Goal: Task Accomplishment & Management: Manage account settings

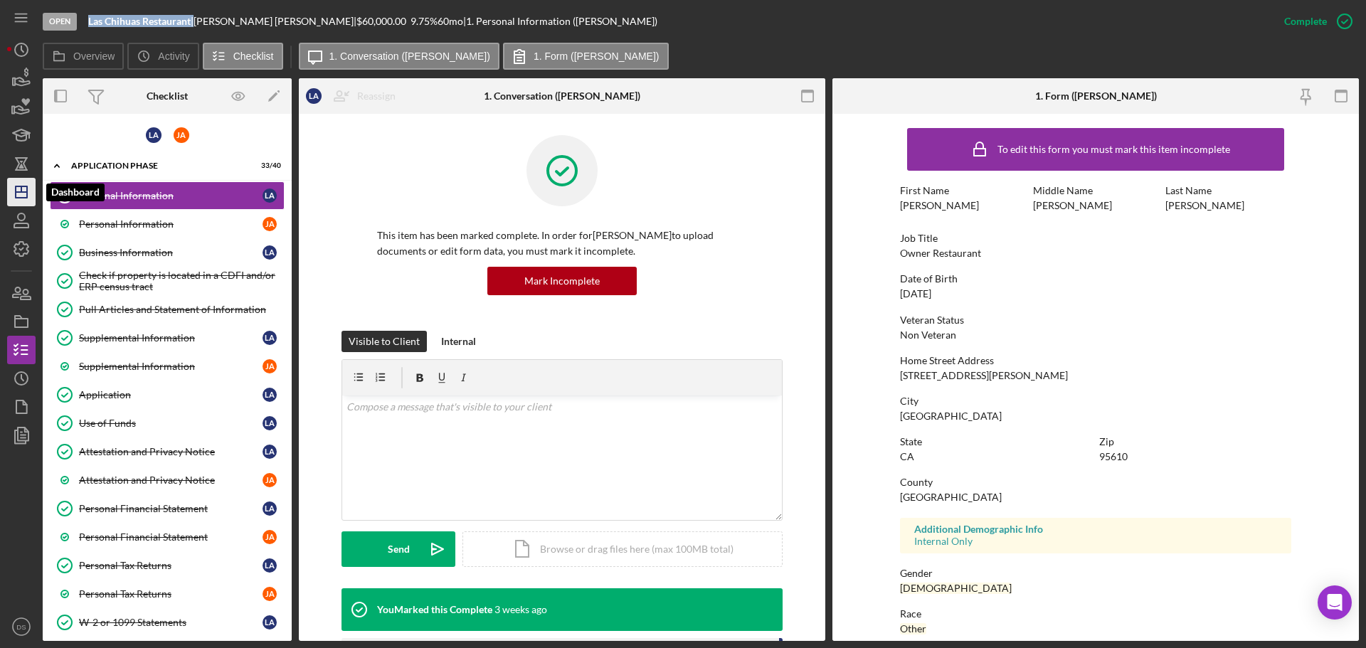
click at [17, 196] on icon "Icon/Dashboard" at bounding box center [22, 192] width 36 height 36
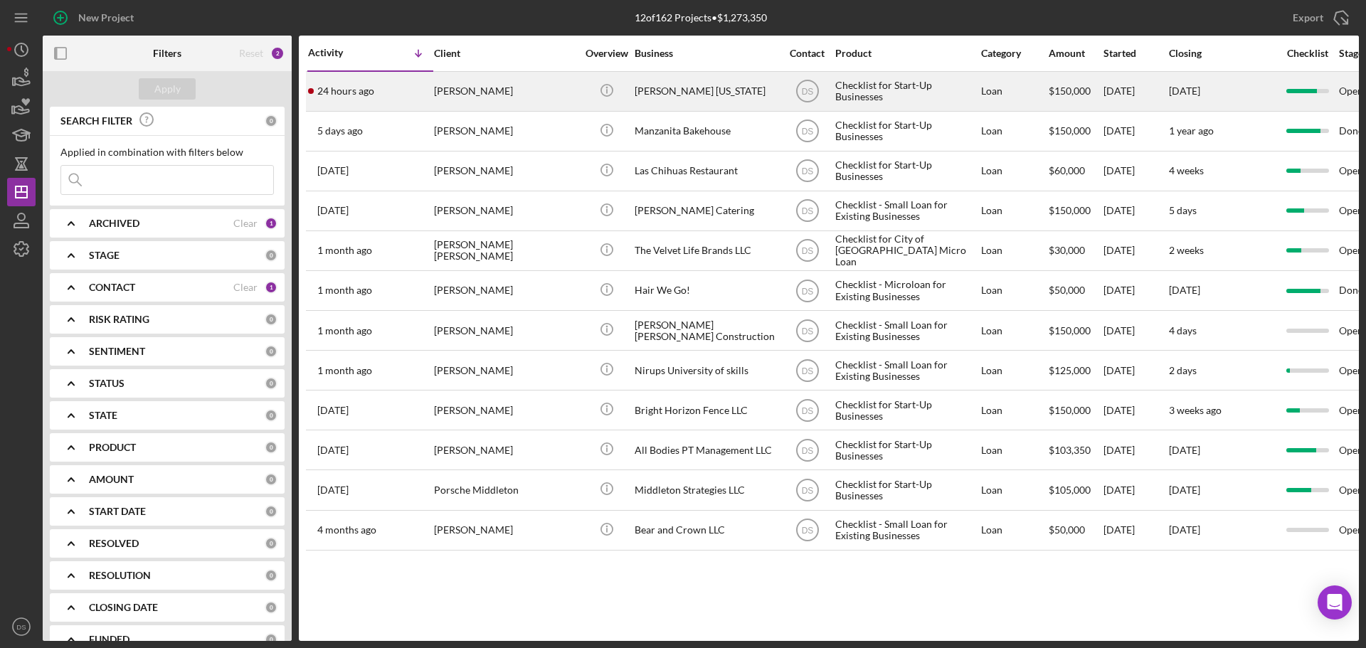
click at [700, 86] on div "[PERSON_NAME] [US_STATE]" at bounding box center [706, 92] width 142 height 38
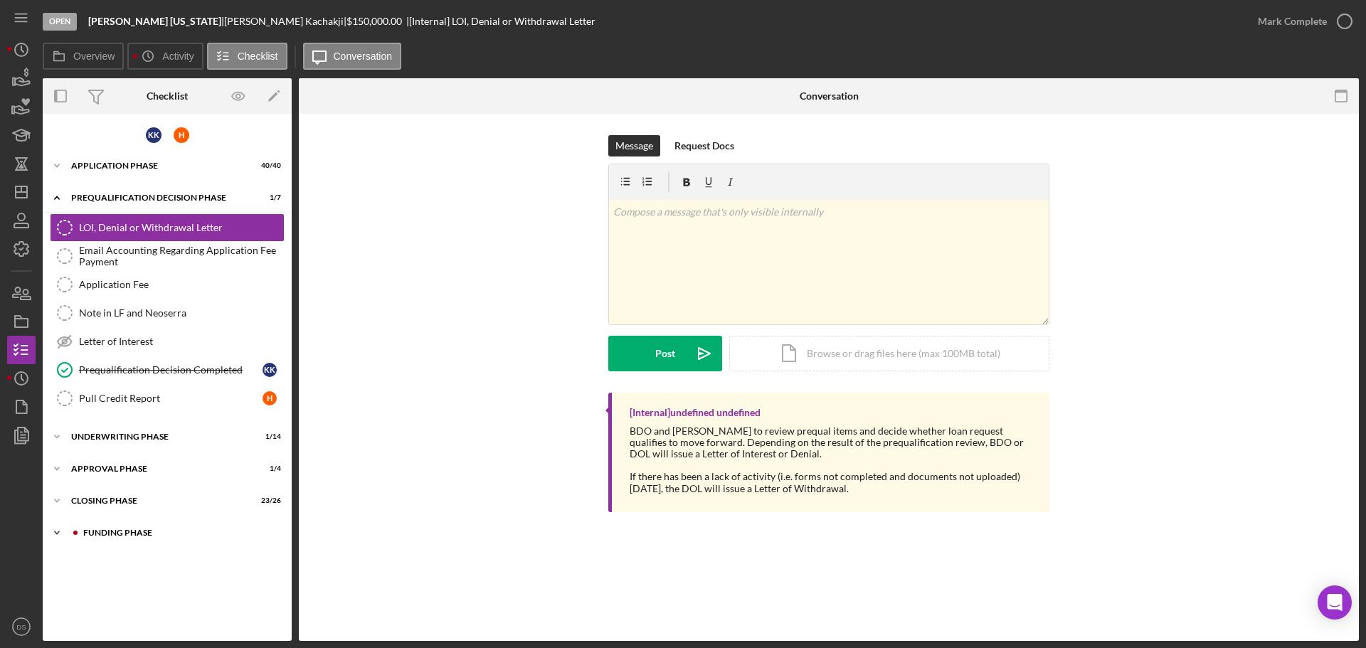
click at [127, 543] on div "Icon/Expander Funding Phase 3 / 4" at bounding box center [167, 533] width 249 height 28
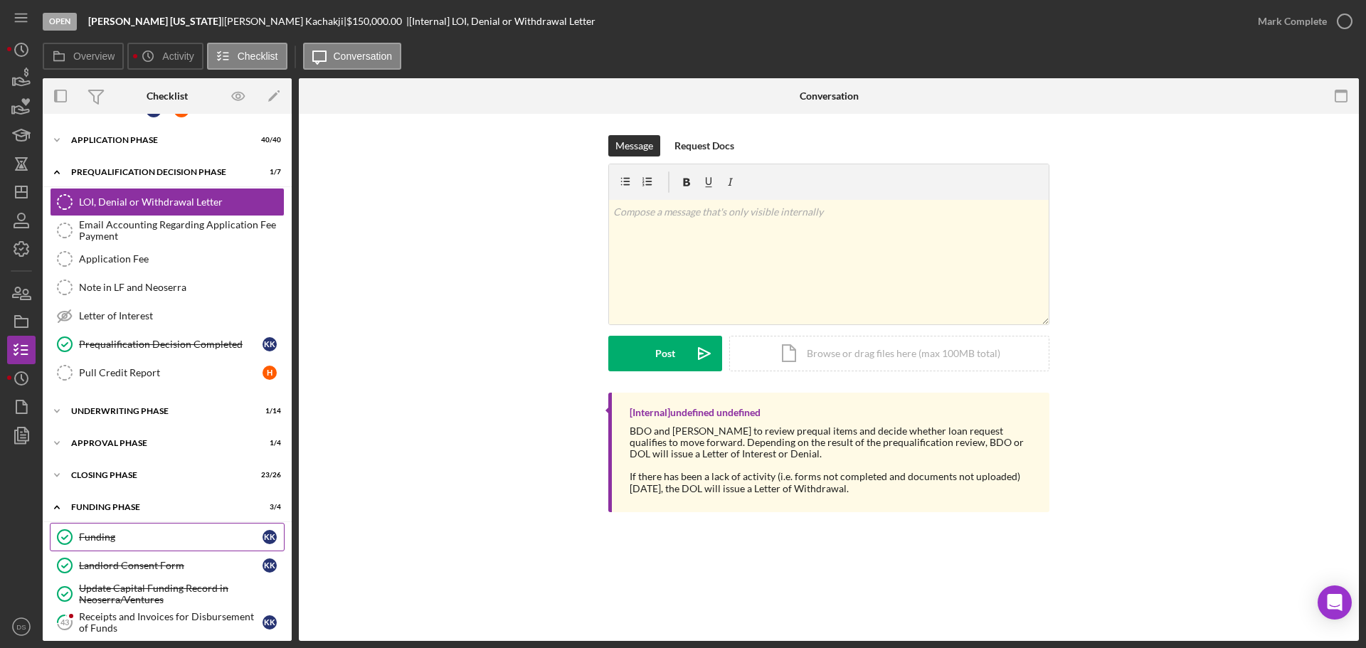
scroll to position [36, 0]
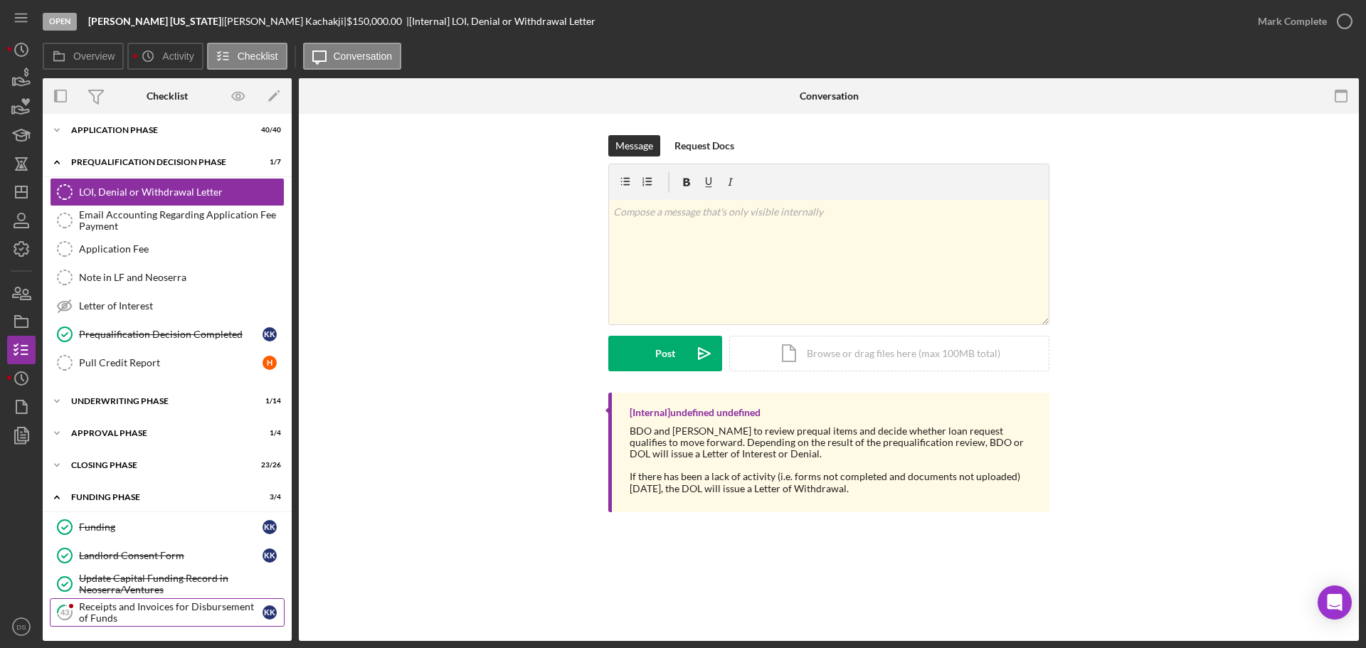
click at [137, 612] on div "Receipts and Invoices for Disbursement of Funds" at bounding box center [171, 612] width 184 height 23
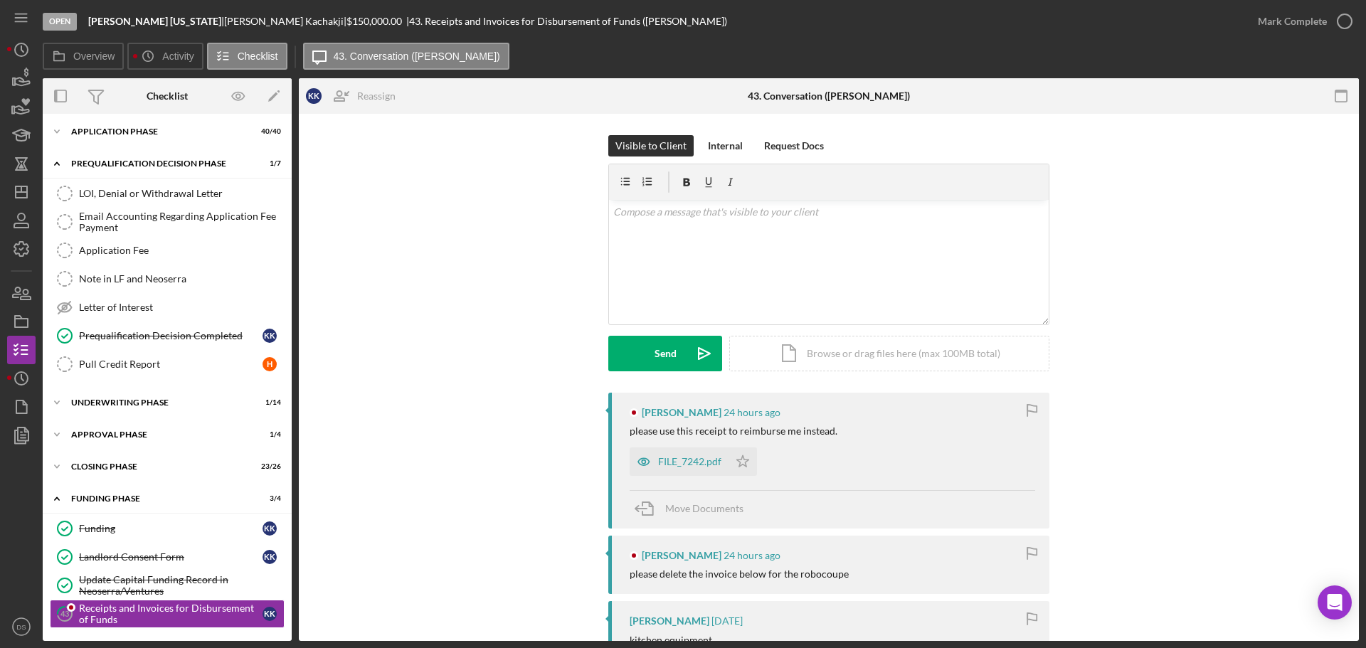
scroll to position [36, 0]
click at [703, 465] on div "FILE_7242.pdf" at bounding box center [689, 461] width 63 height 11
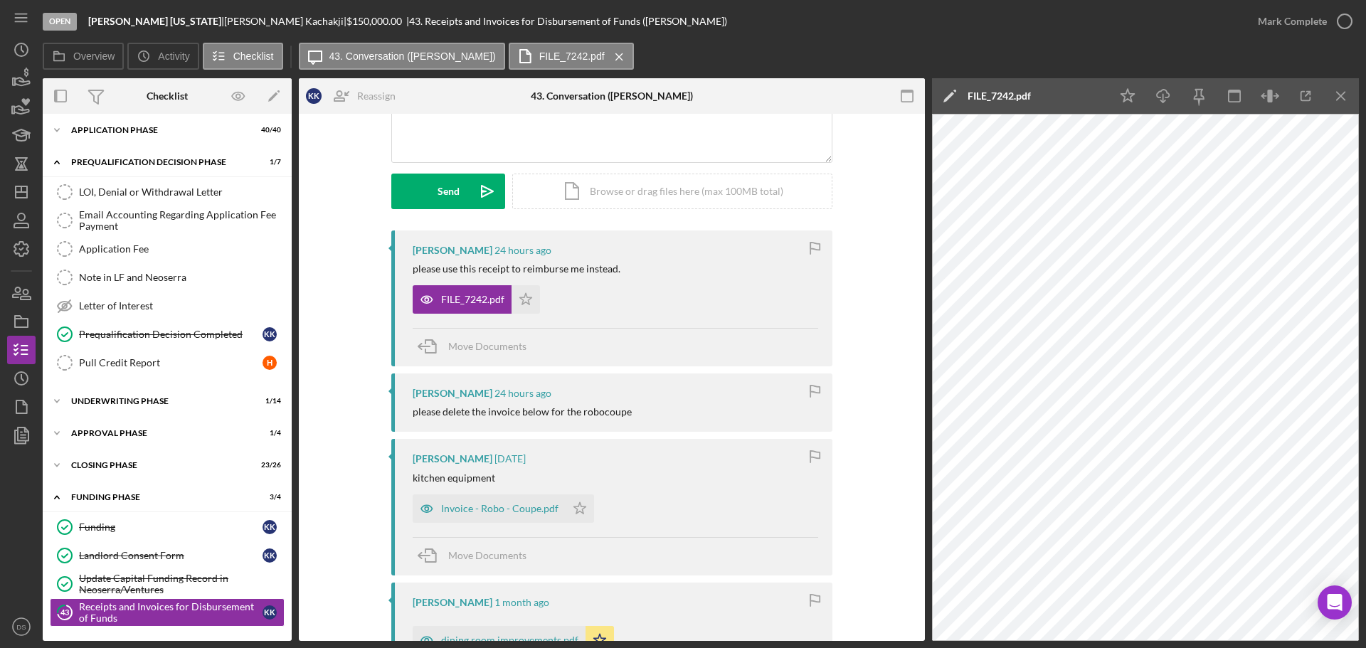
scroll to position [214, 0]
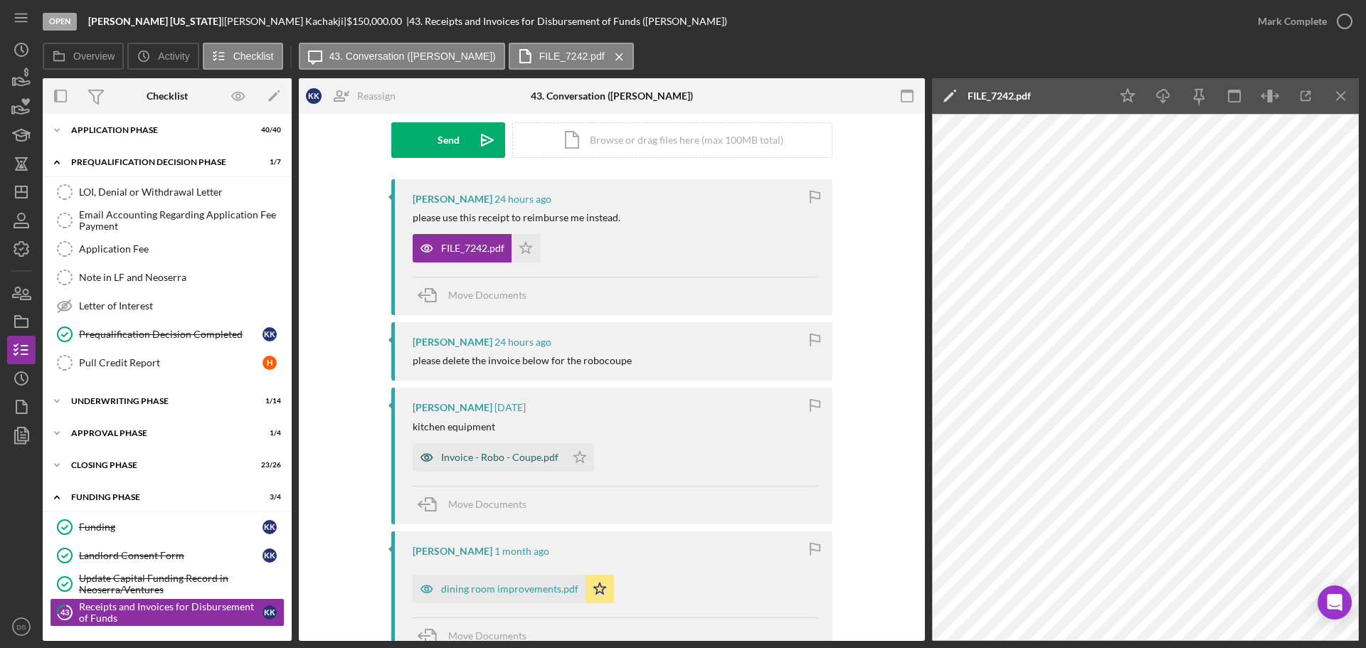
click at [528, 455] on div "Invoice - Robo - Coupe.pdf" at bounding box center [499, 457] width 117 height 11
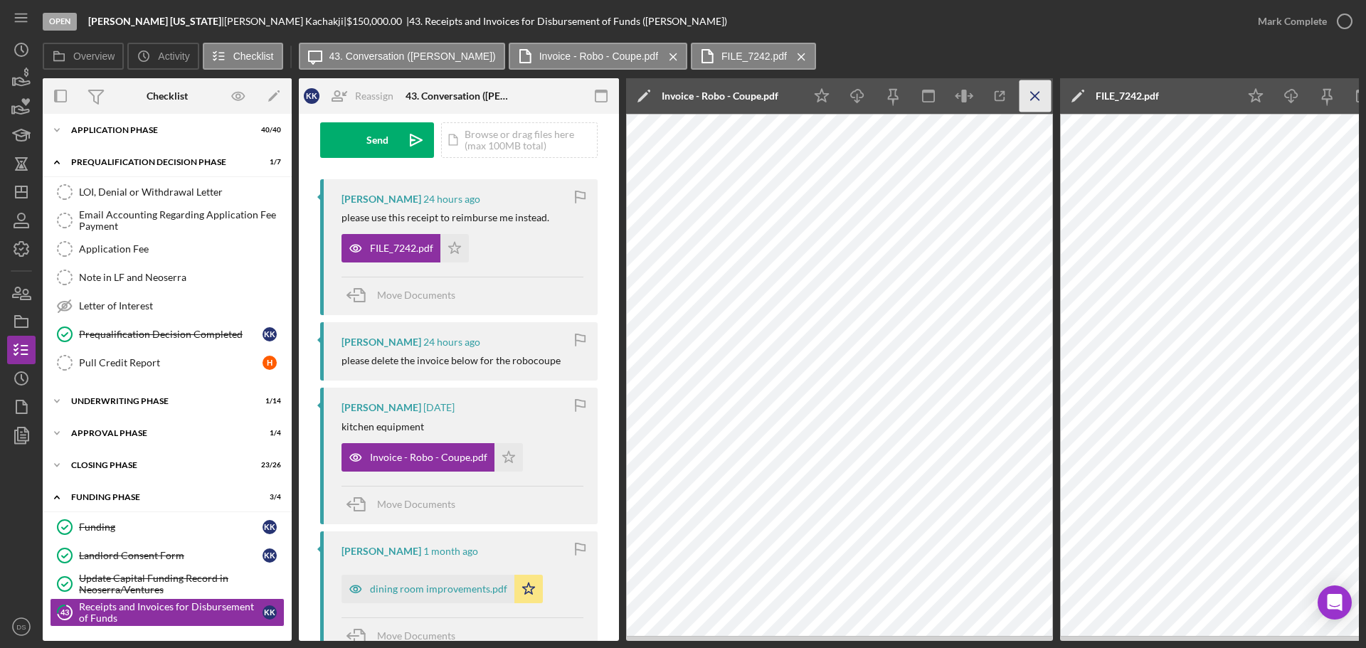
click at [1035, 100] on icon "Icon/Menu Close" at bounding box center [1036, 96] width 32 height 32
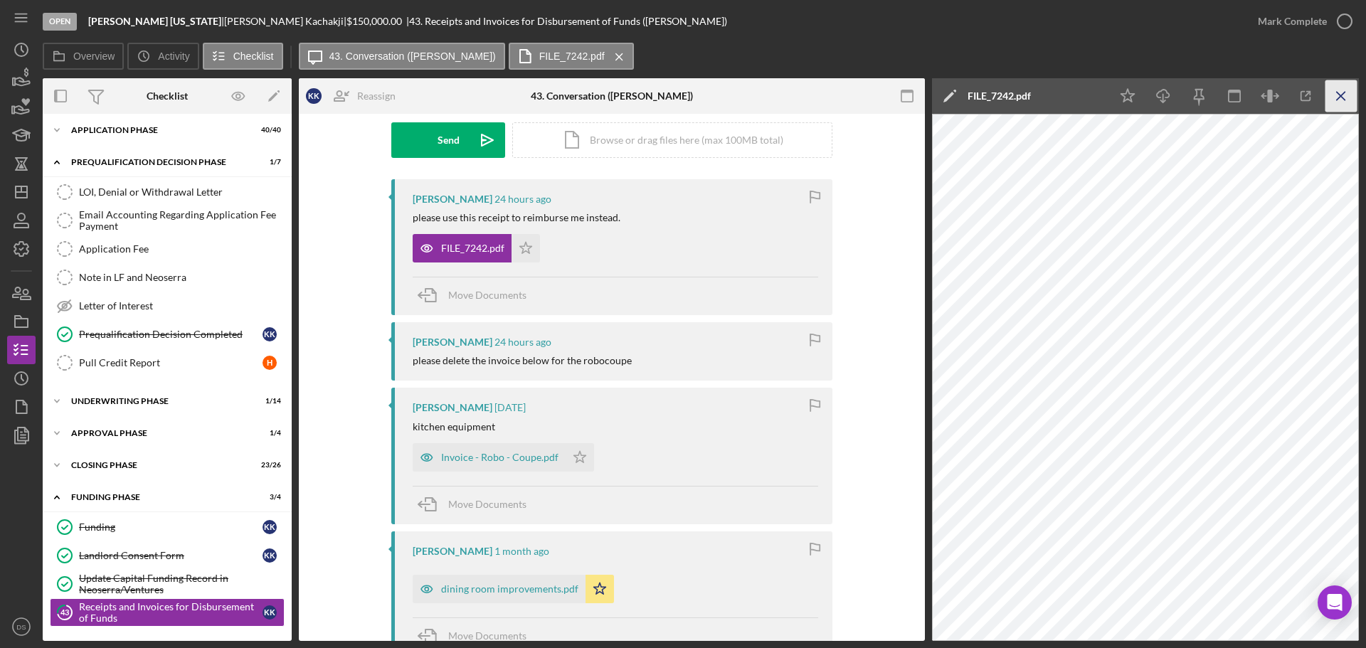
click at [1337, 93] on line "button" at bounding box center [1341, 96] width 8 height 8
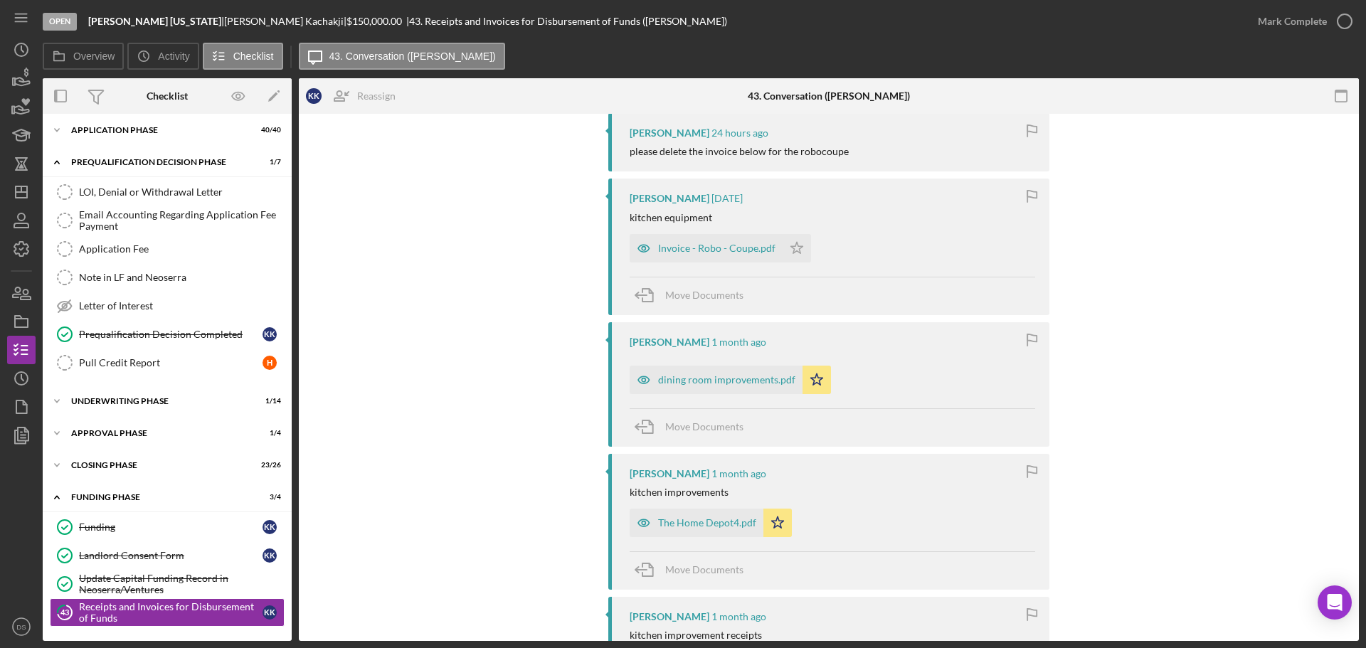
scroll to position [498, 0]
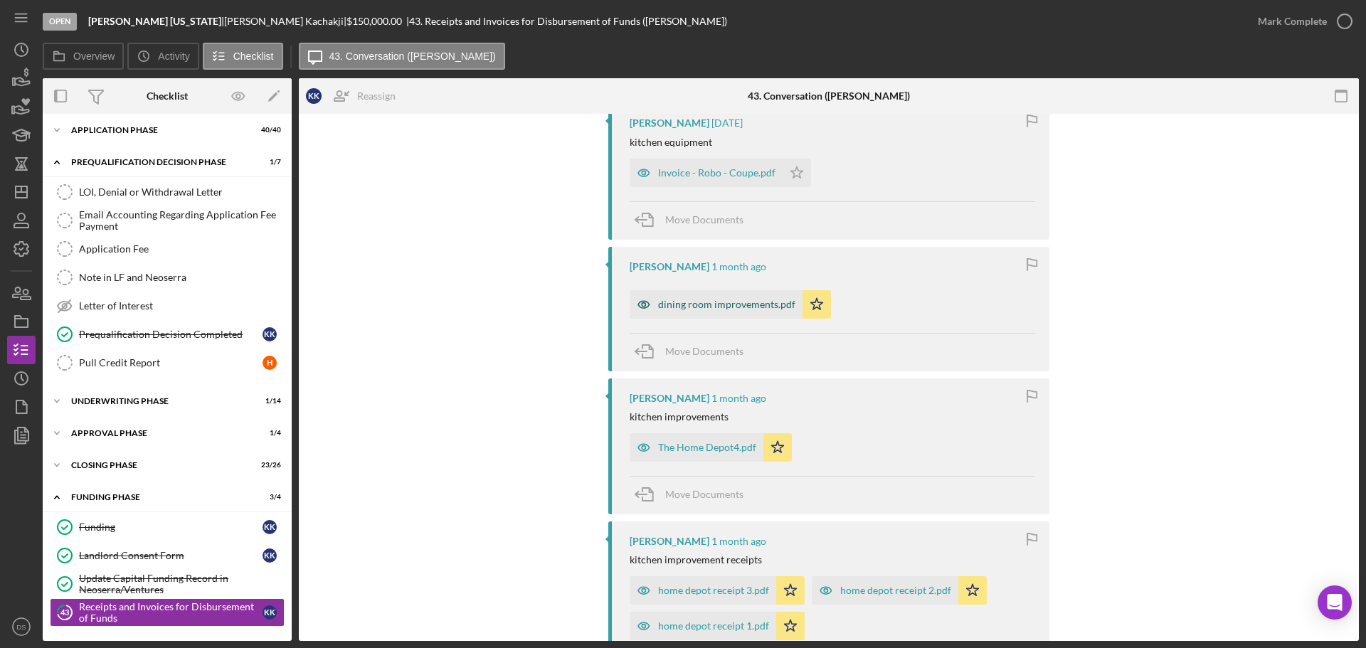
click at [735, 299] on div "dining room improvements.pdf" at bounding box center [726, 304] width 137 height 11
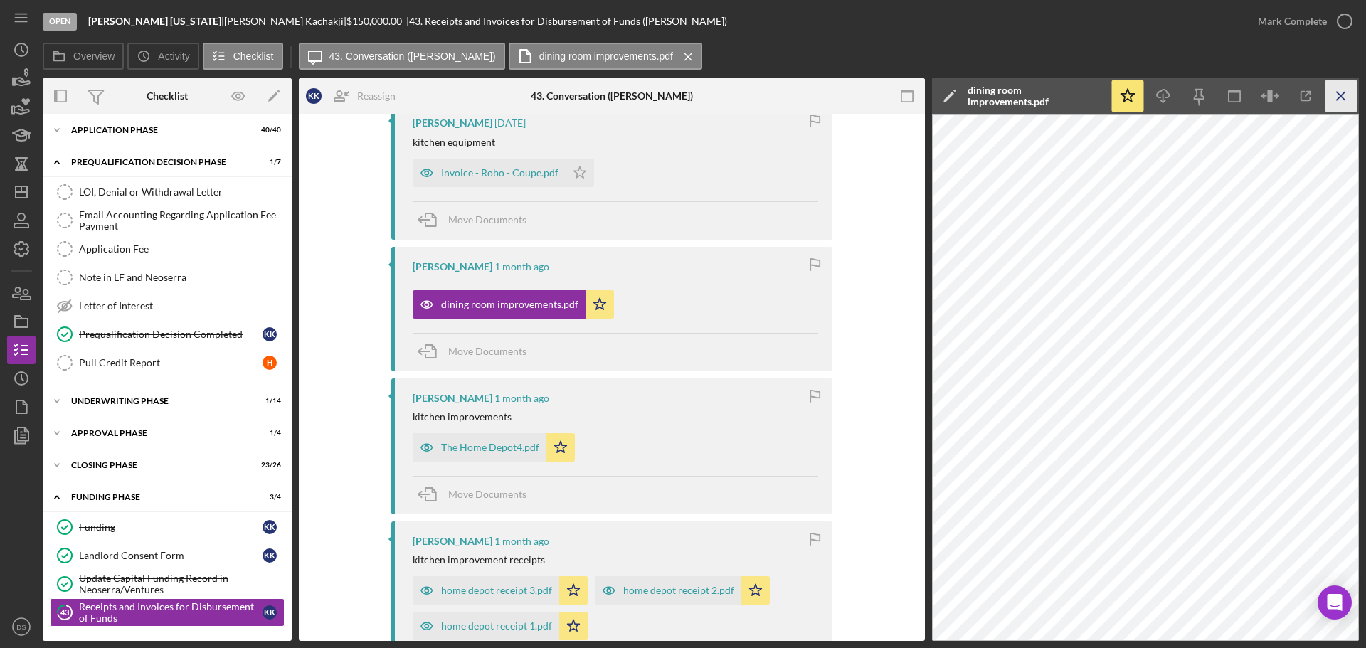
click at [1336, 96] on icon "Icon/Menu Close" at bounding box center [1342, 96] width 32 height 32
